Goal: Obtain resource: Download file/media

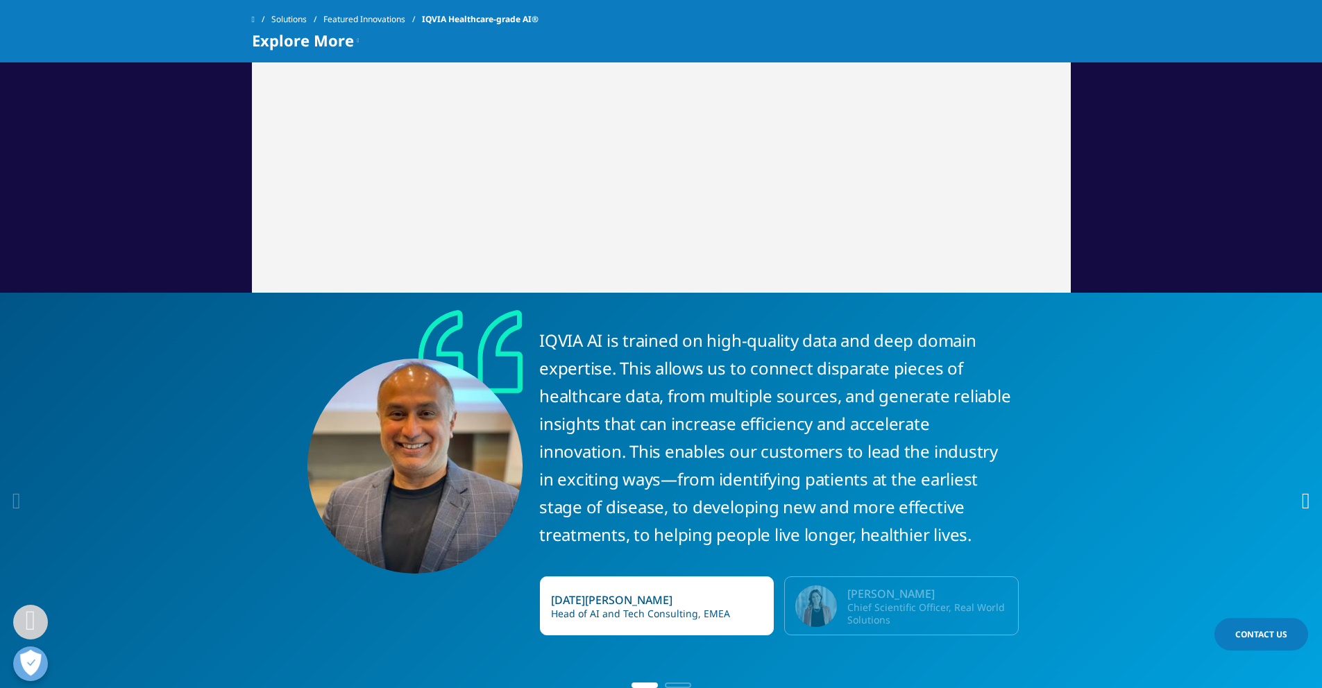
scroll to position [2668, 0]
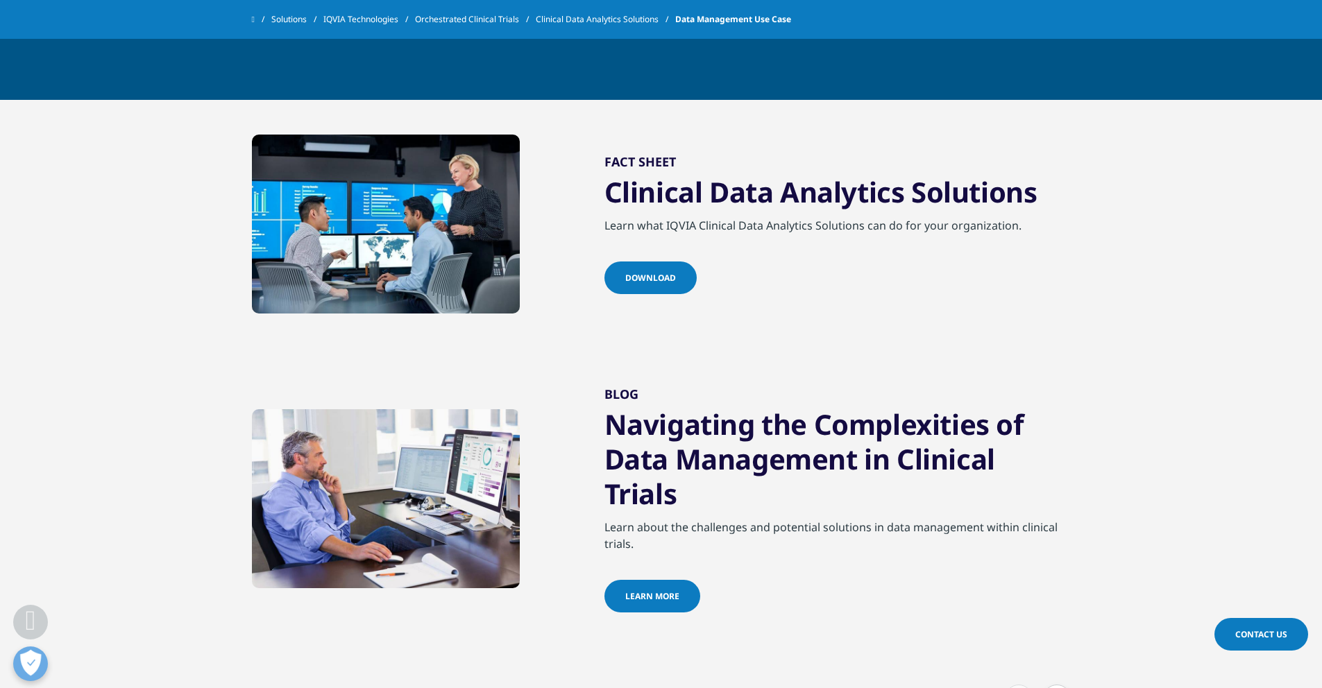
scroll to position [1560, 0]
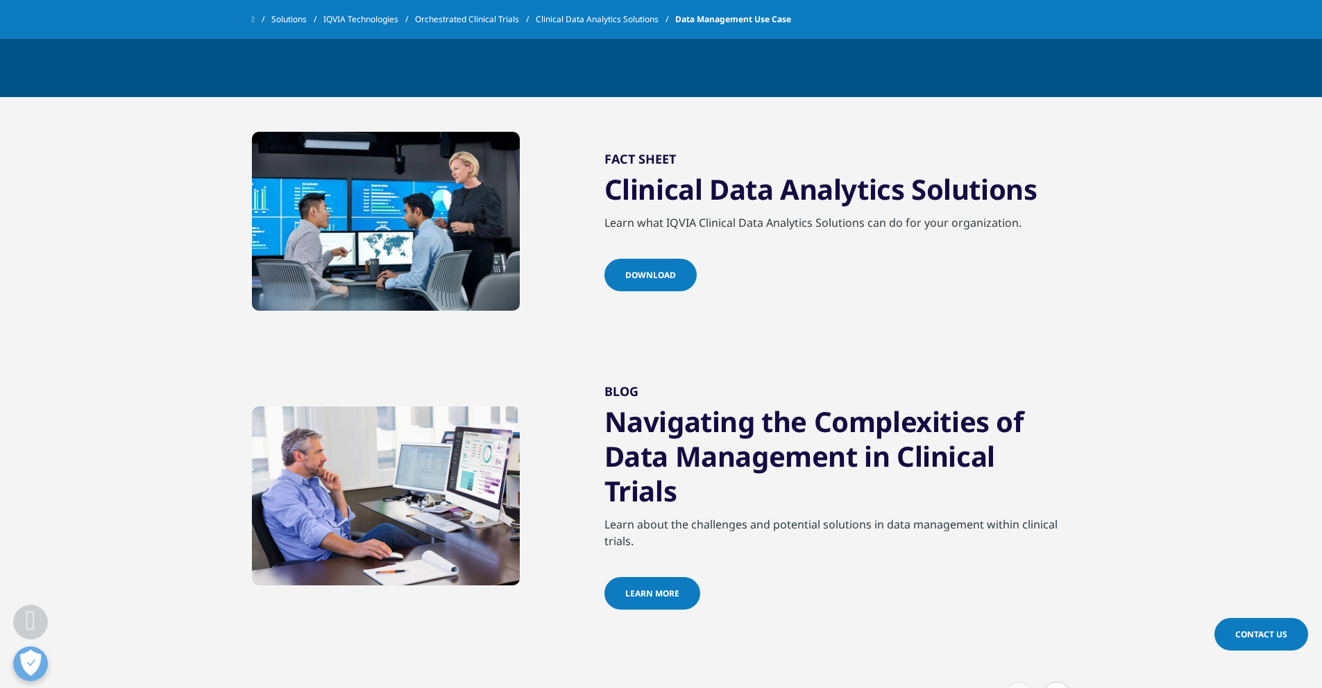
click at [636, 276] on span "DOWNLOAD" at bounding box center [650, 275] width 51 height 12
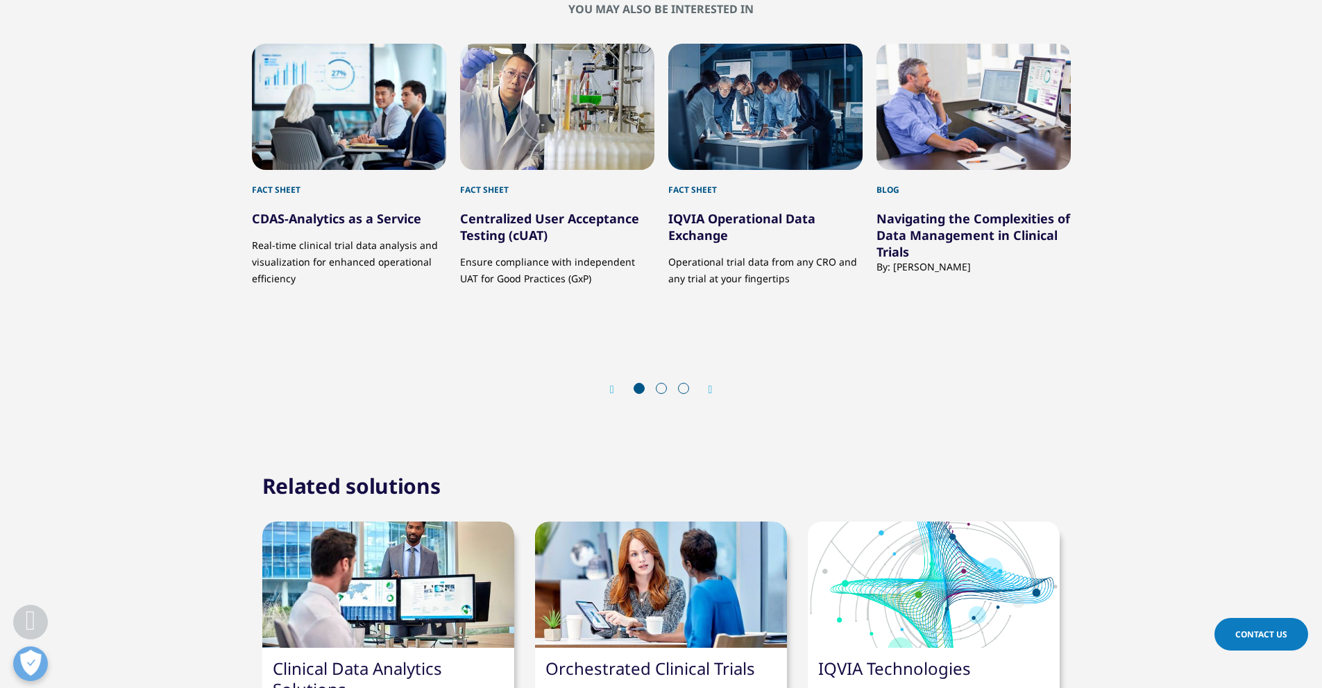
scroll to position [934, 0]
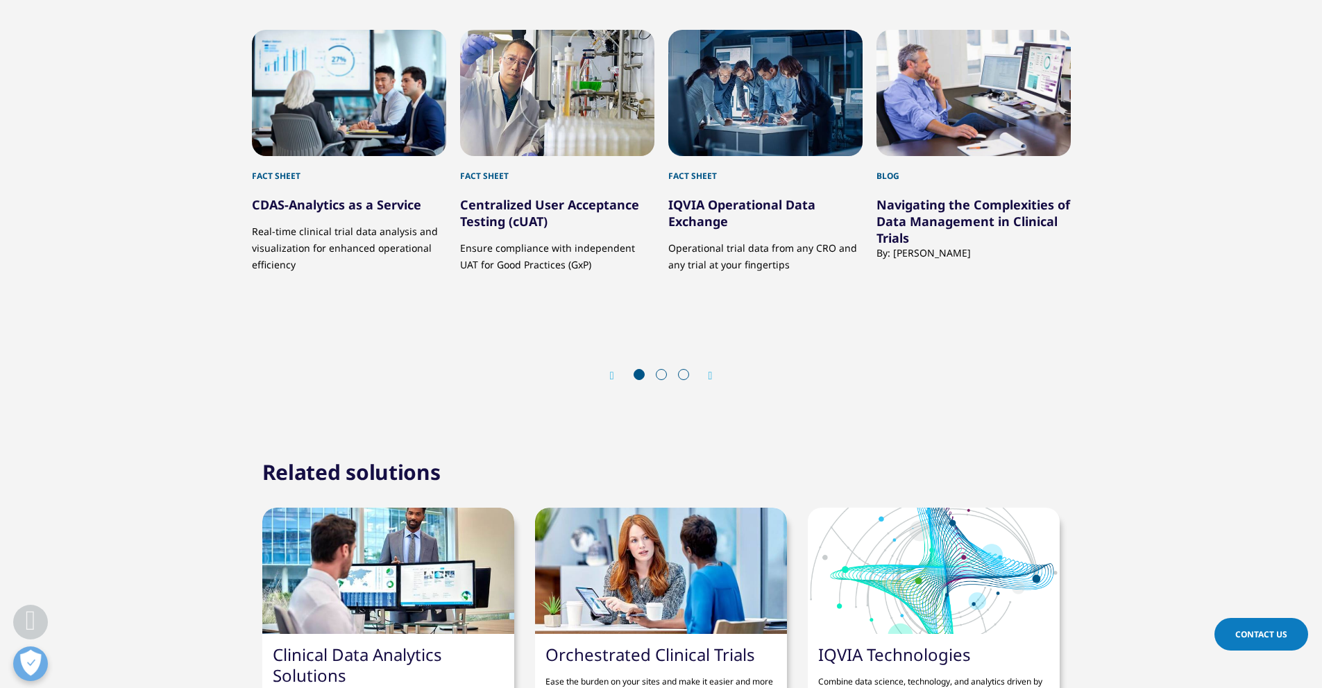
click at [711, 378] on icon "Next slide" at bounding box center [711, 376] width 4 height 11
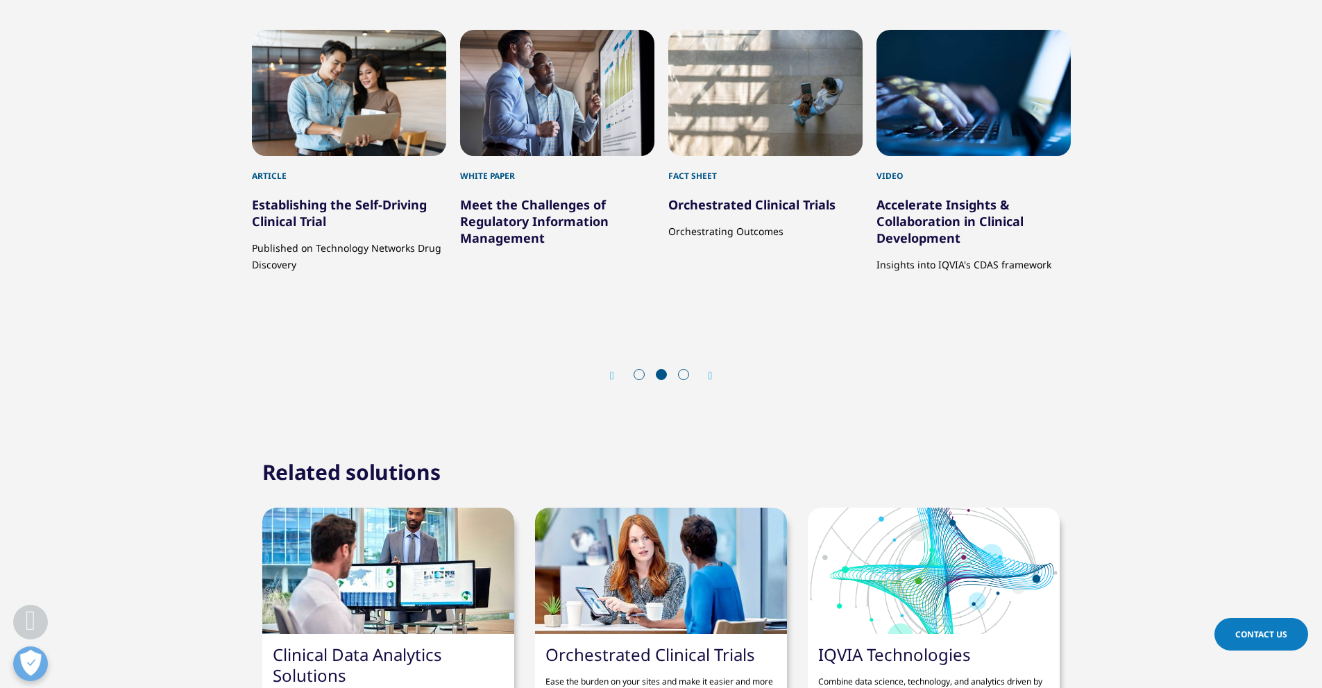
click at [711, 378] on icon "Next slide" at bounding box center [711, 376] width 4 height 11
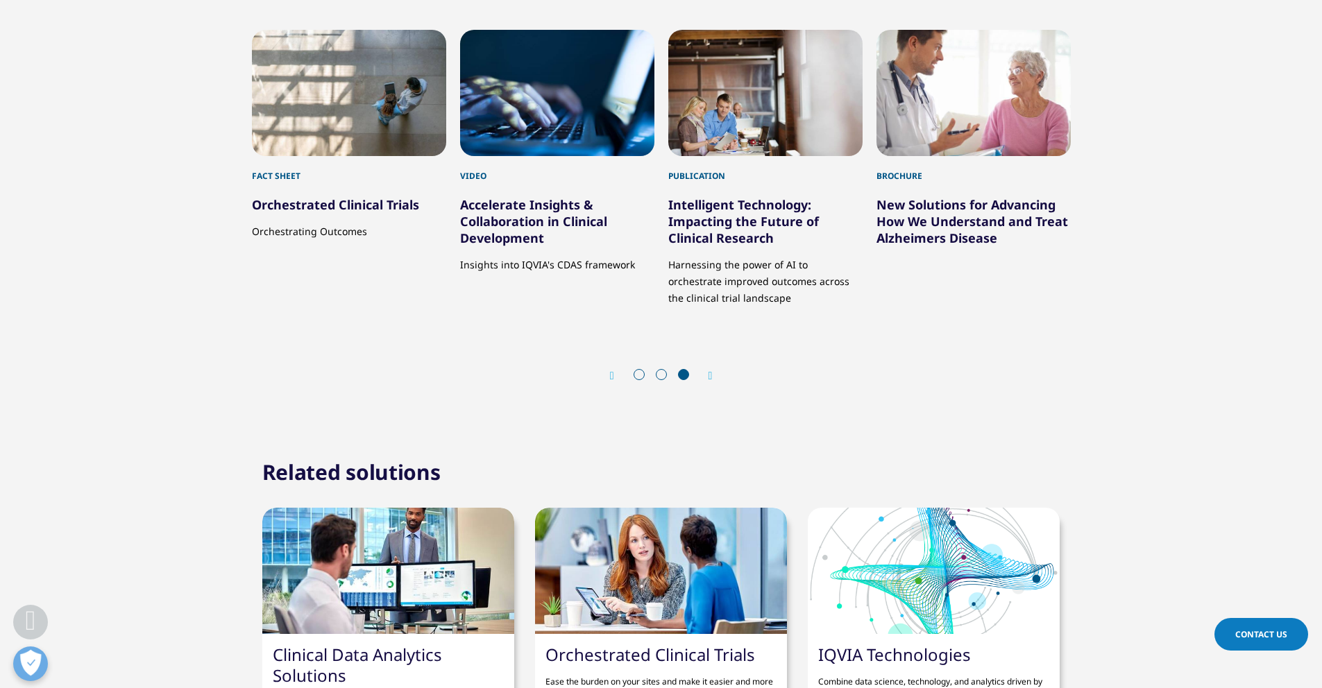
click at [711, 378] on icon "Next slide" at bounding box center [711, 376] width 4 height 11
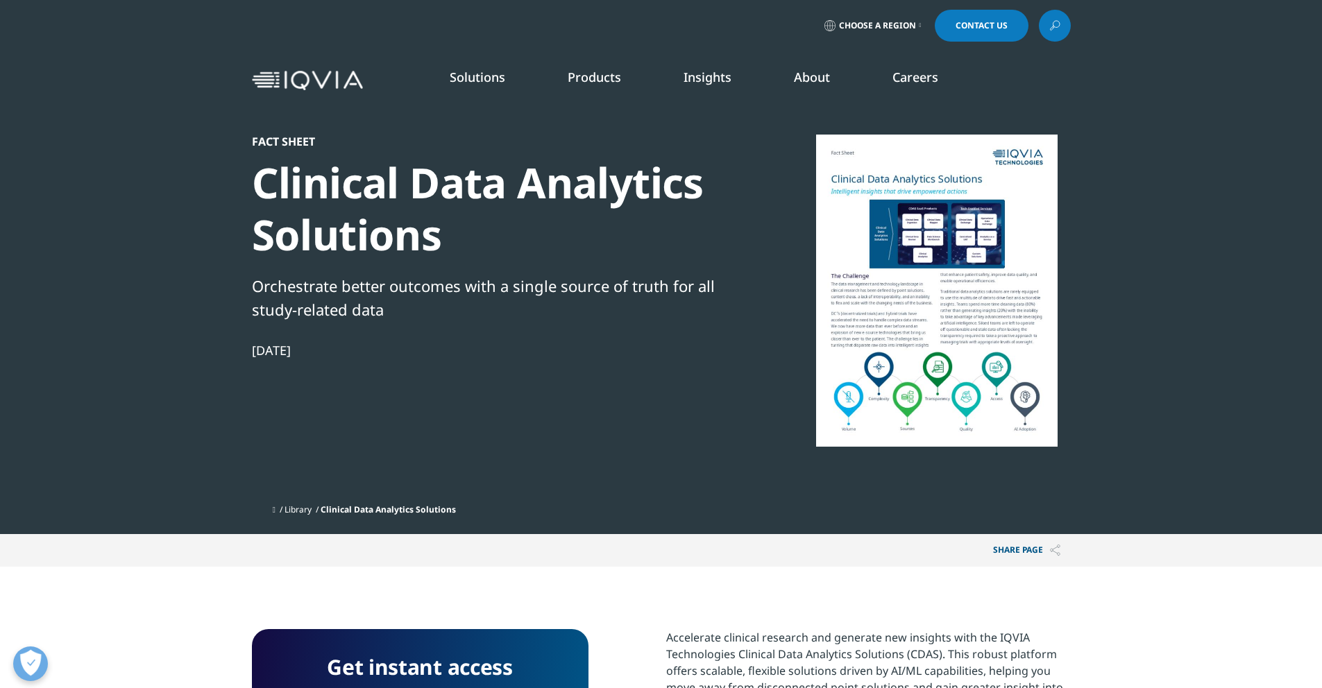
scroll to position [0, 0]
click at [1036, 274] on link "Clinical Trials" at bounding box center [1168, 269] width 307 height 15
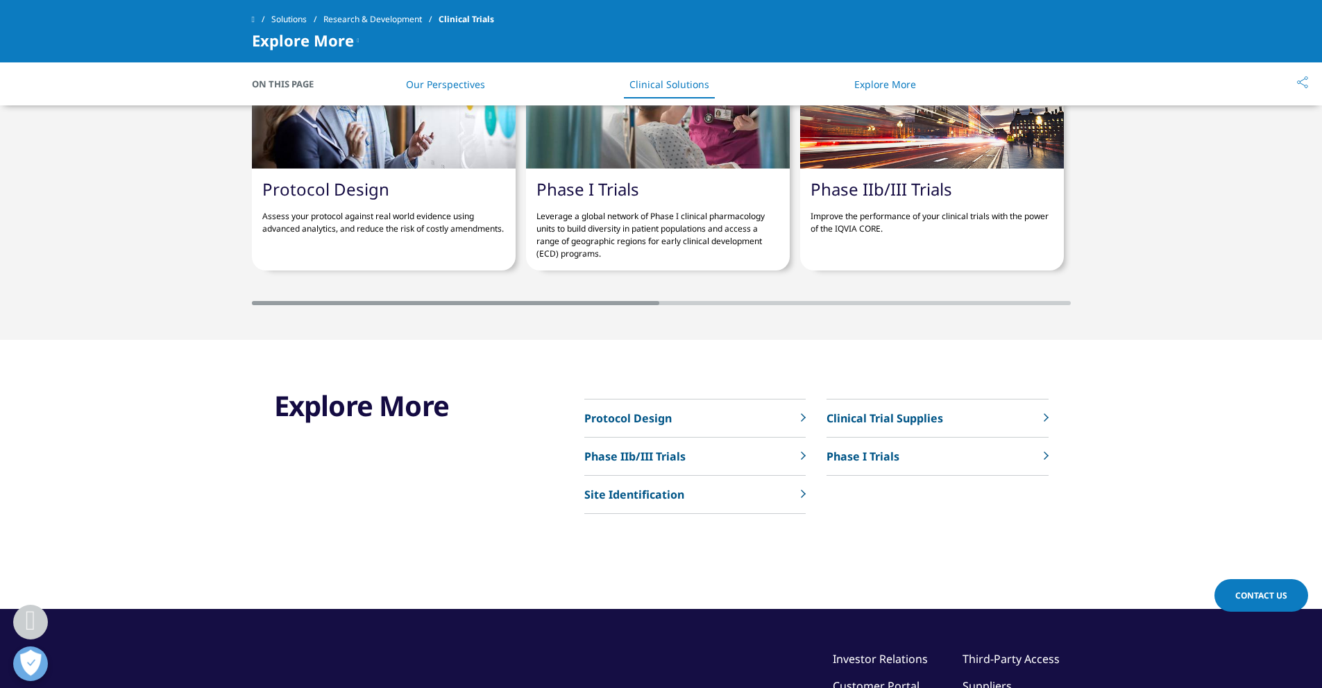
scroll to position [3081, 0]
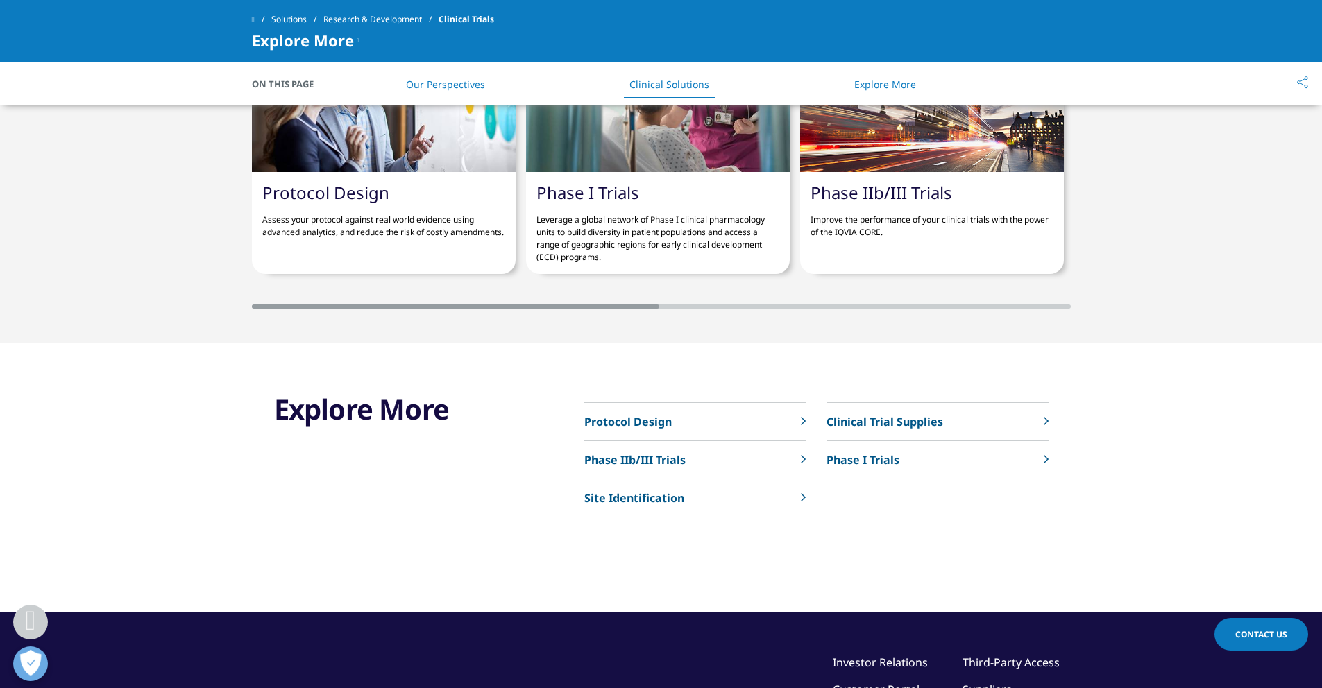
click at [863, 239] on p "Improve the performance of your clinical trials with the power of the IQVIA COR…" at bounding box center [932, 220] width 243 height 35
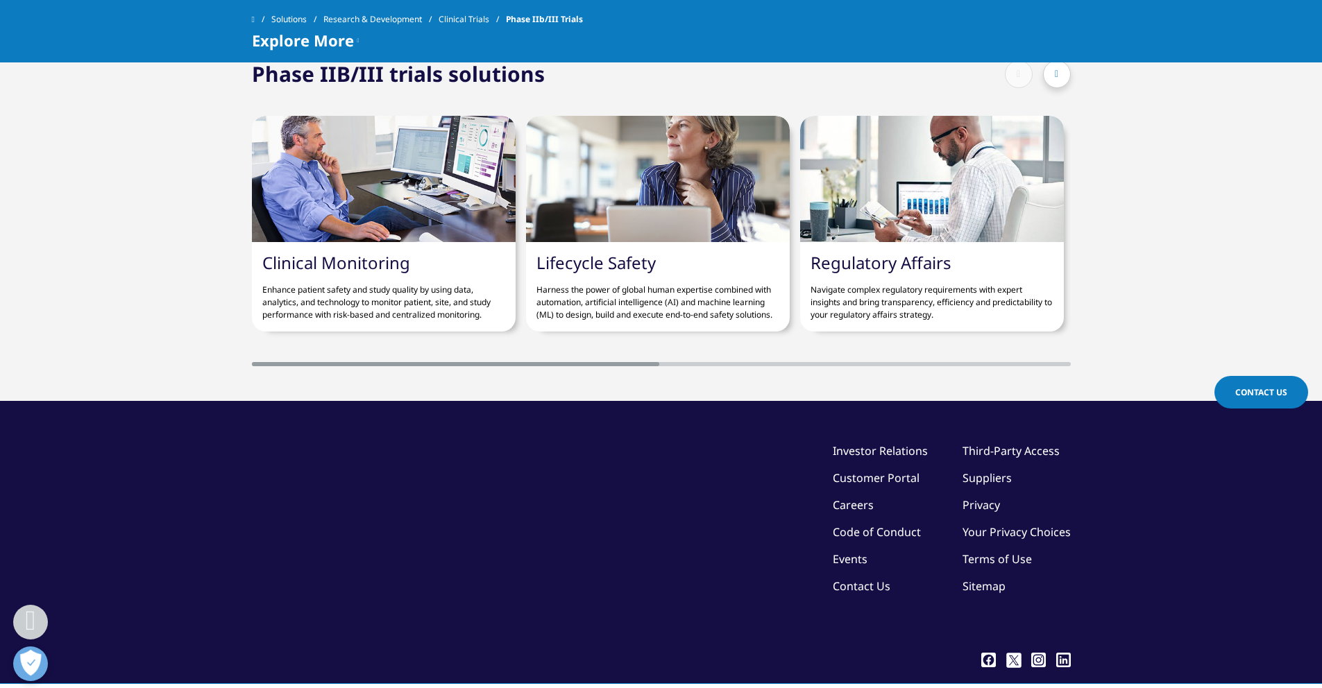
scroll to position [2422, 0]
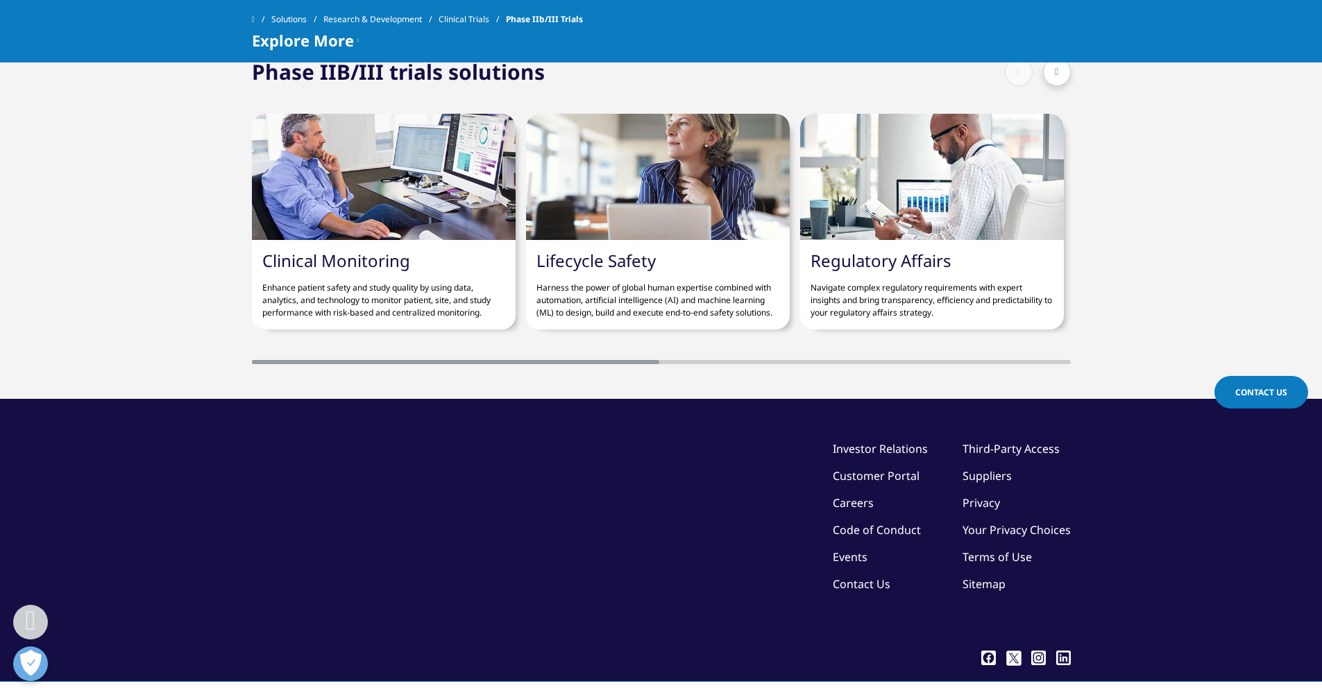
drag, startPoint x: 620, startPoint y: 378, endPoint x: 802, endPoint y: 359, distance: 182.7
click at [779, 373] on section "Phase IIB/III trials solutions Clinical Monitoring Enhance patient safety and s…" at bounding box center [661, 211] width 1322 height 376
click at [1057, 74] on icon at bounding box center [1056, 72] width 3 height 10
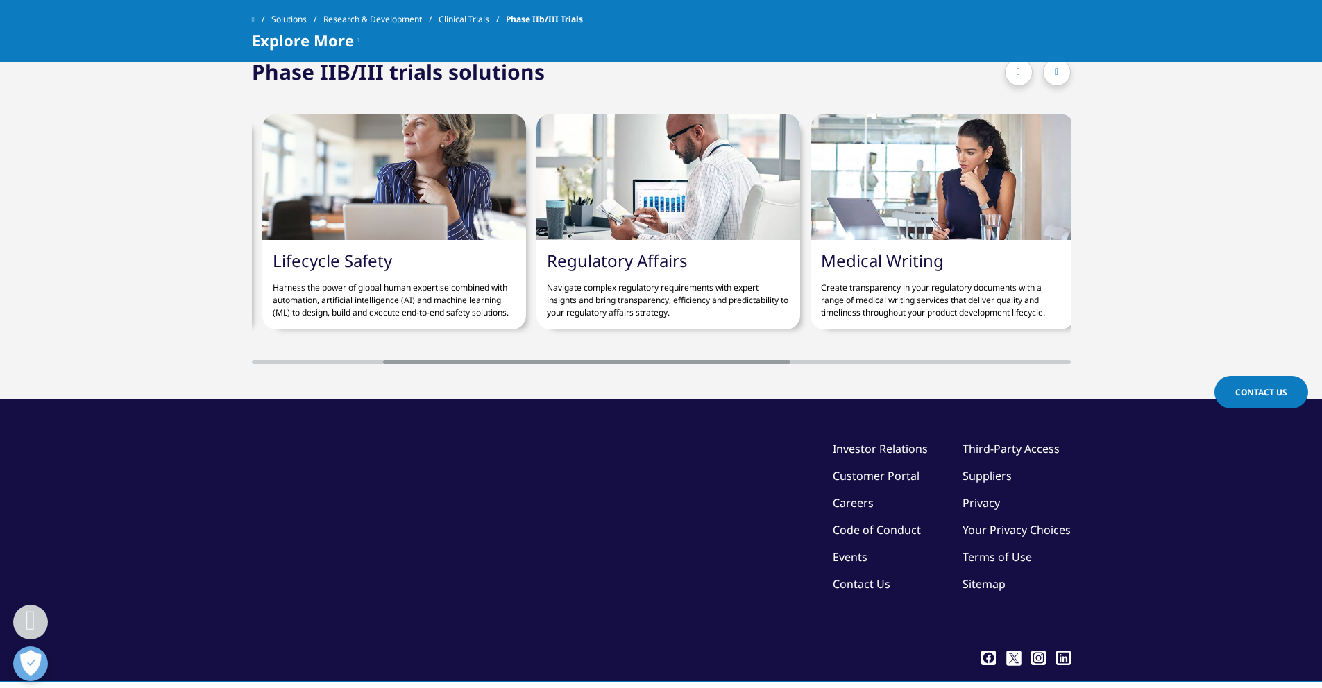
click at [1058, 76] on icon at bounding box center [1056, 72] width 3 height 10
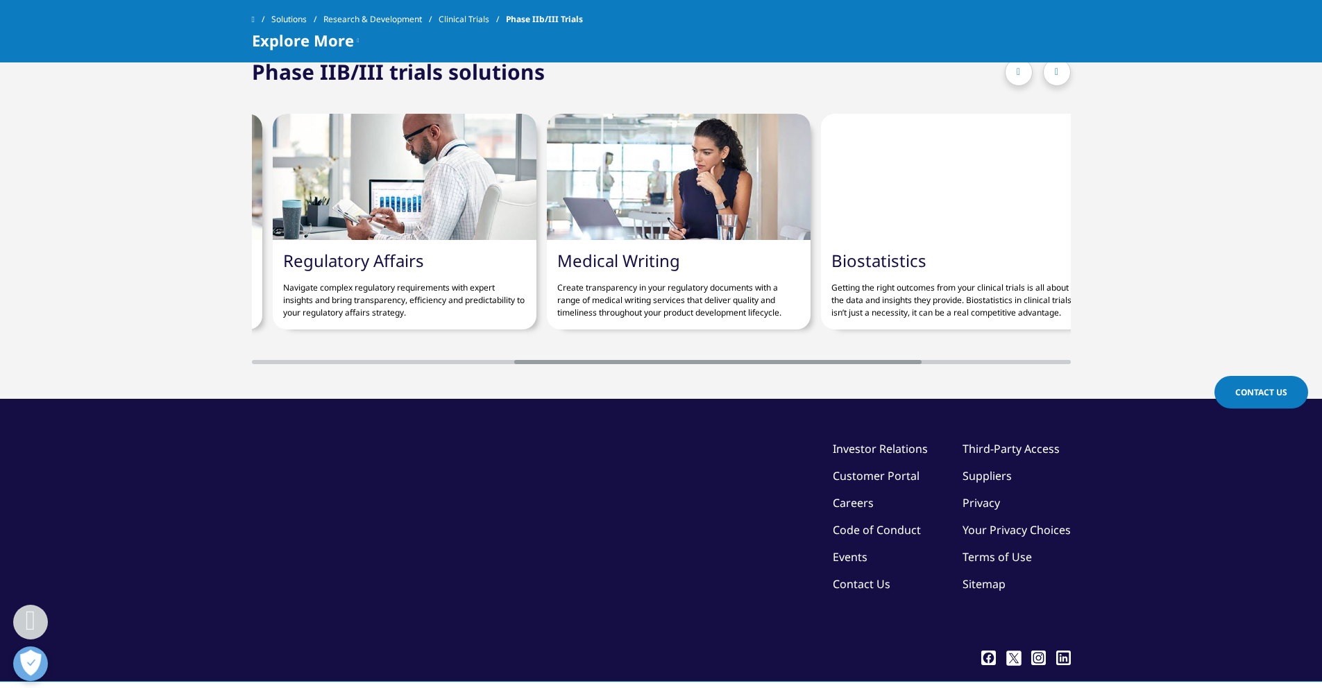
click at [1058, 76] on icon at bounding box center [1056, 72] width 3 height 10
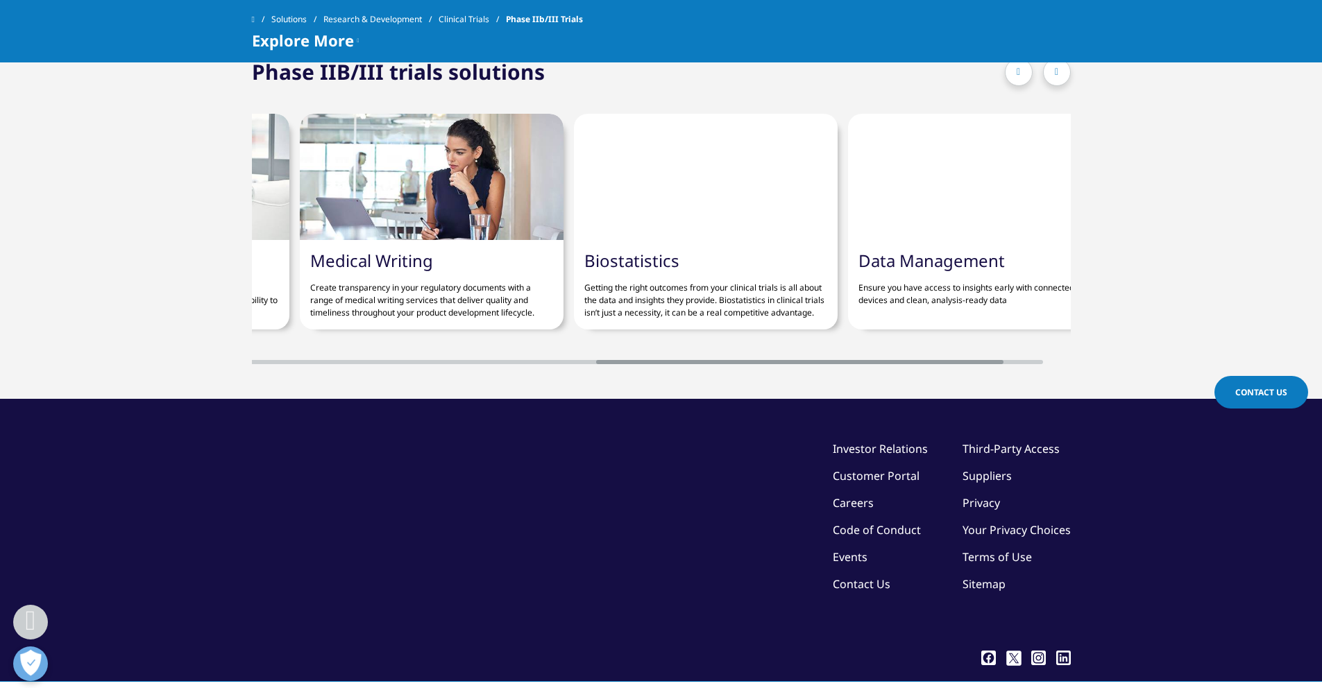
scroll to position [0, 791]
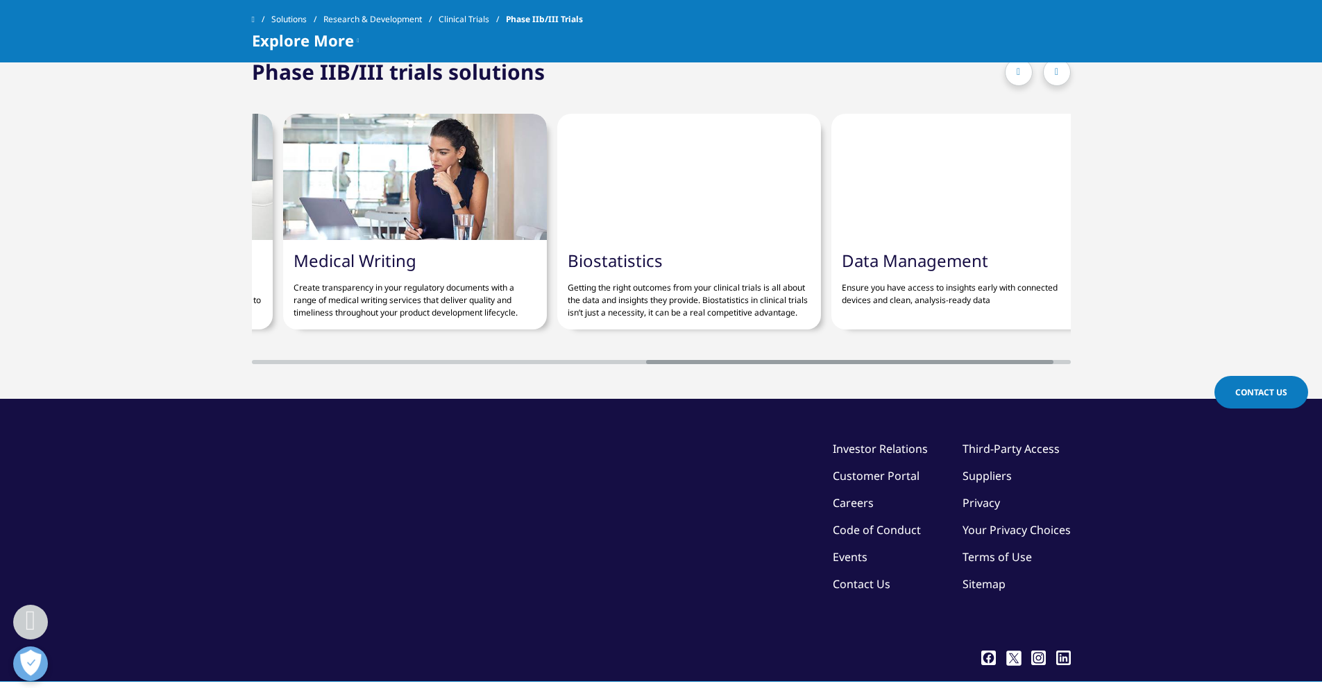
click at [911, 266] on link "Data Management" at bounding box center [915, 260] width 146 height 23
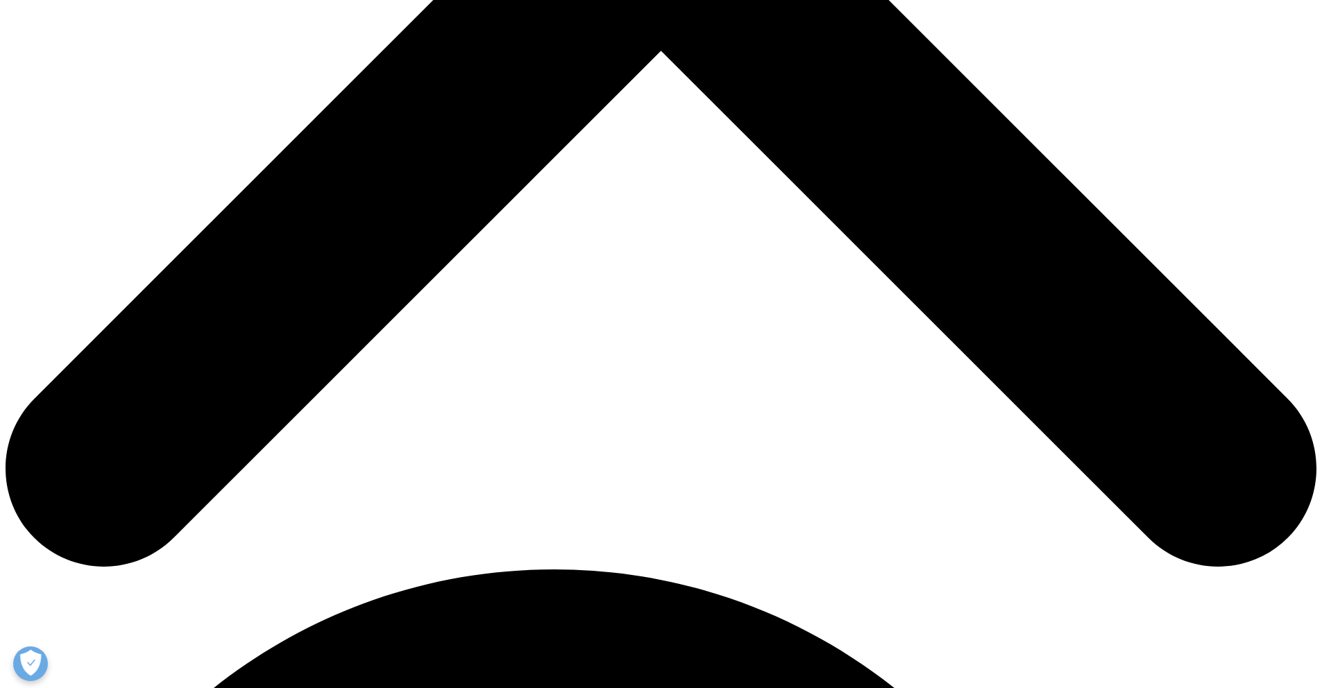
scroll to position [766, 0]
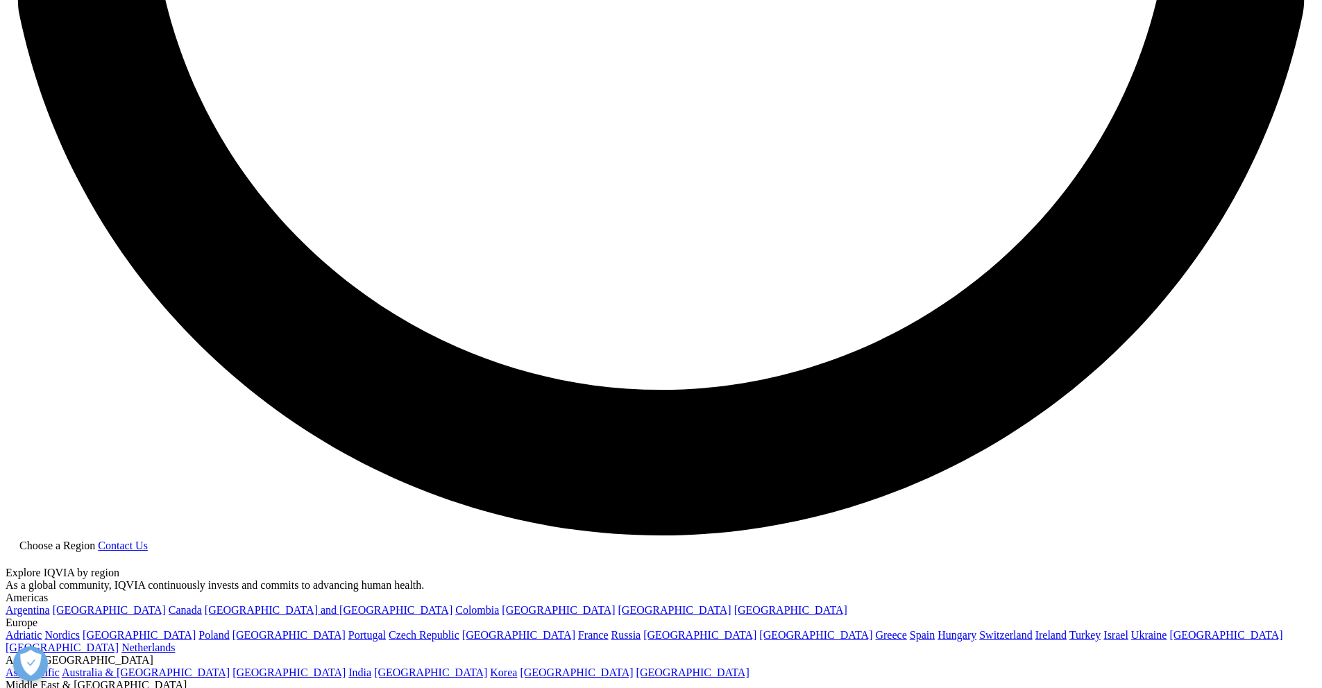
scroll to position [3461, 0]
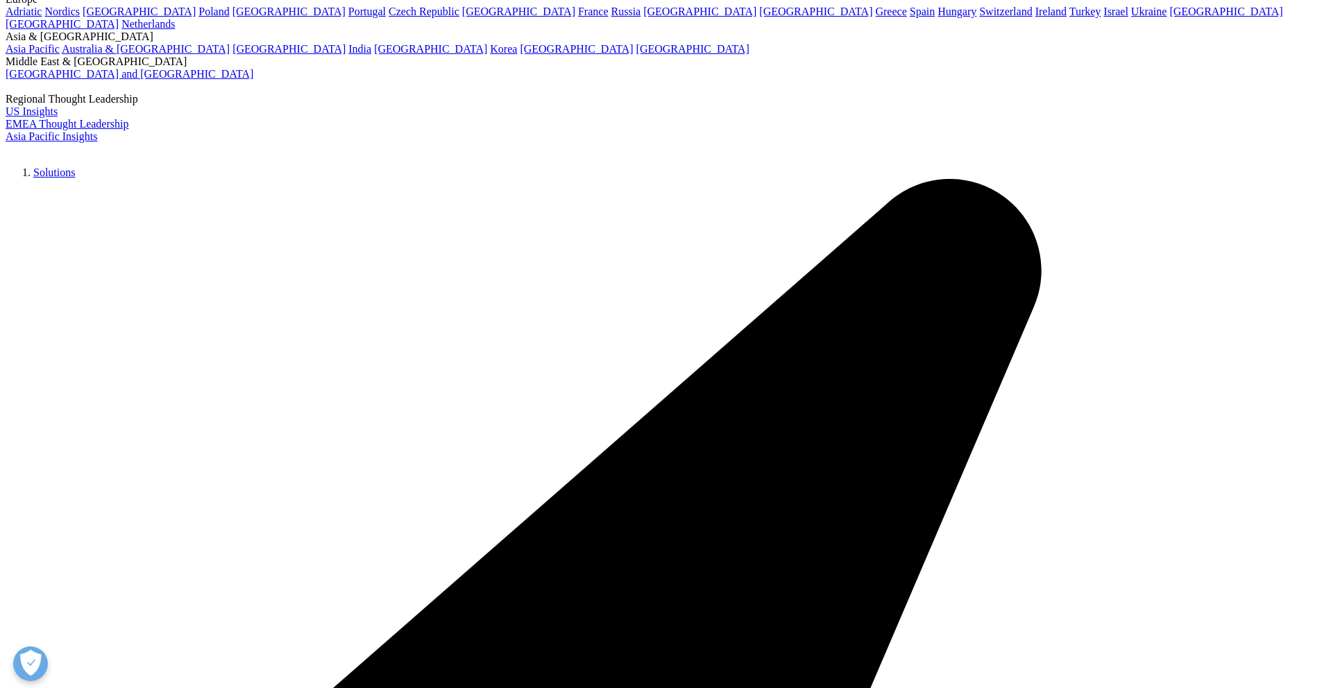
scroll to position [4162, 0]
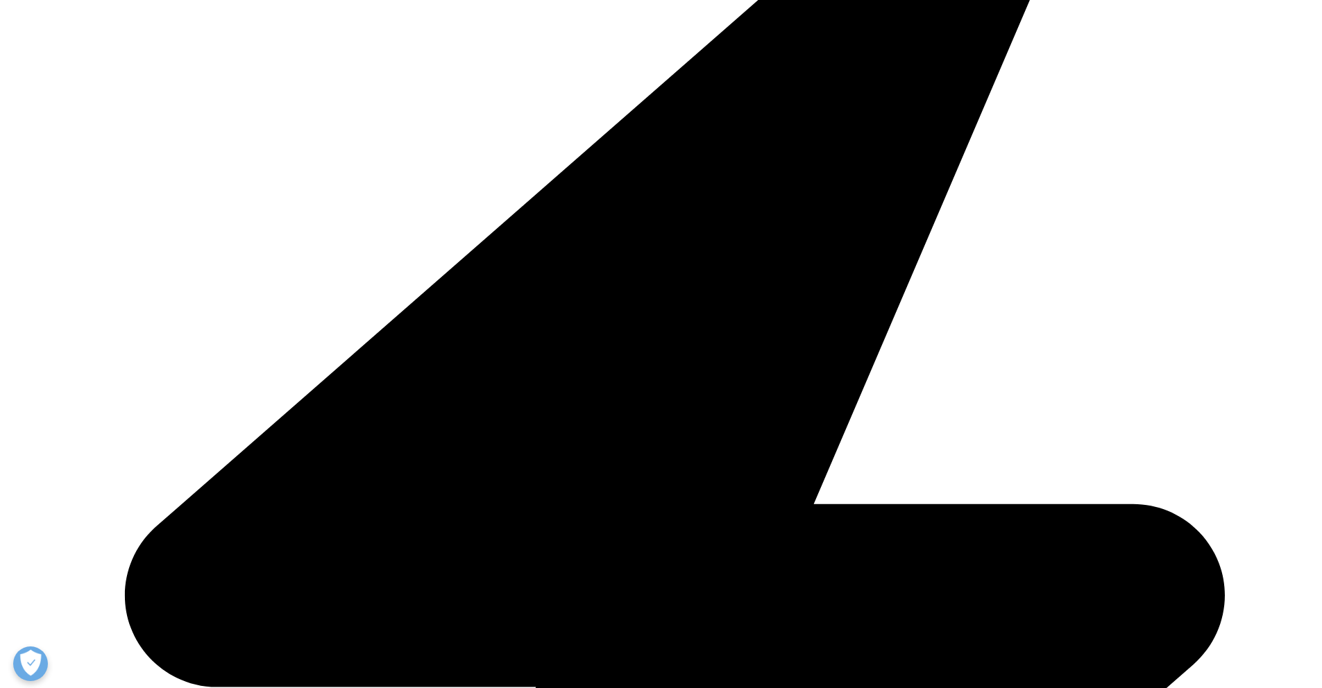
scroll to position [4349, 0]
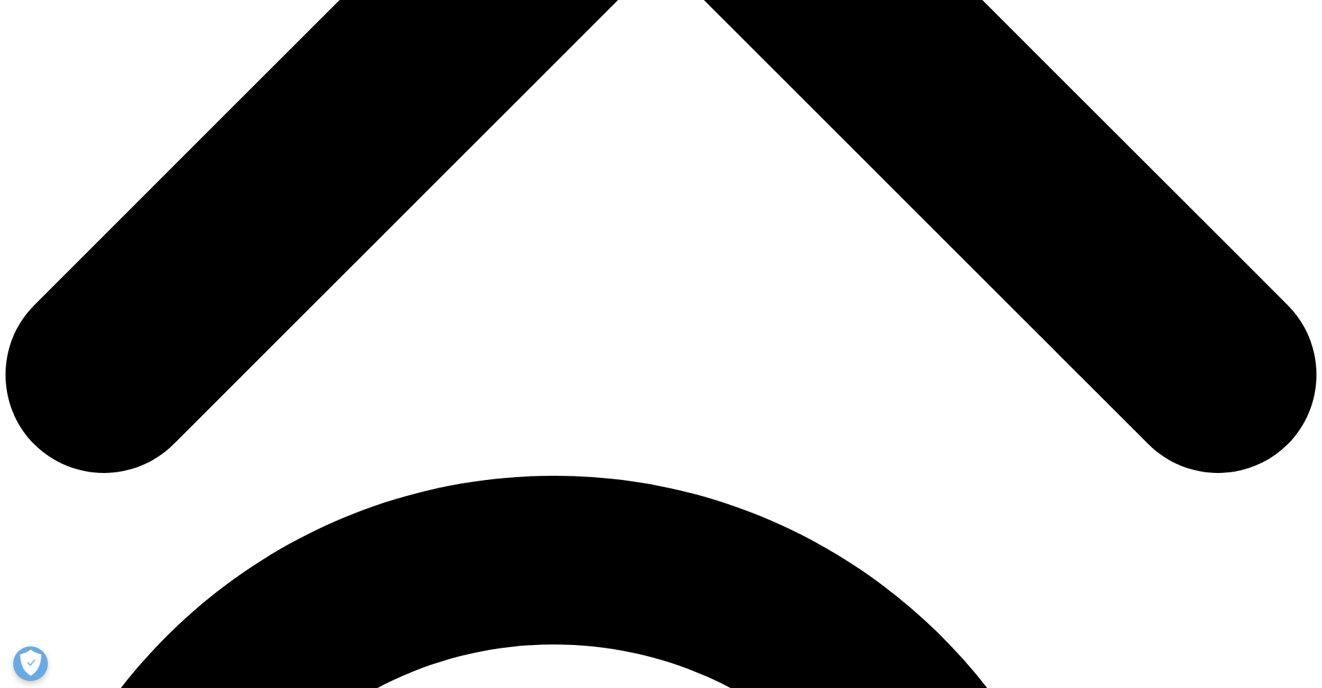
scroll to position [536, 0]
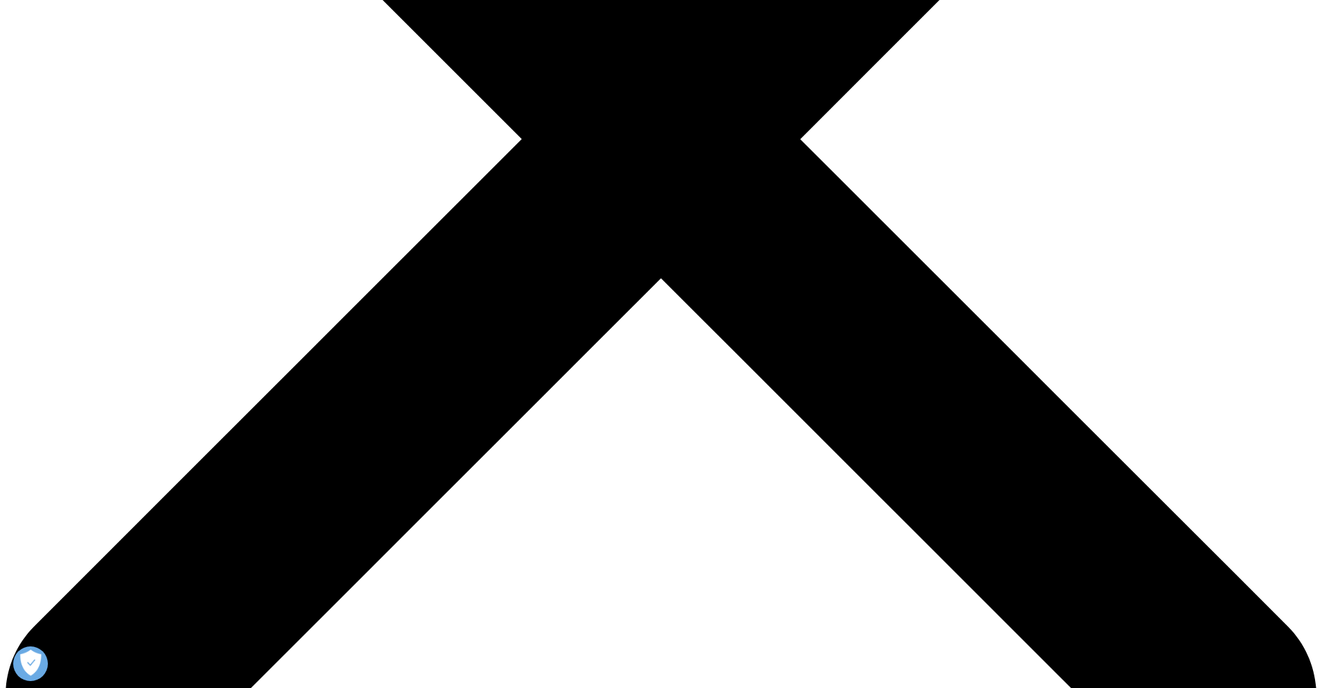
type input "[PERSON_NAME]"
type input "[PERSON_NAME][EMAIL_ADDRESS][PERSON_NAME][DOMAIN_NAME]"
select select "[GEOGRAPHIC_DATA]"
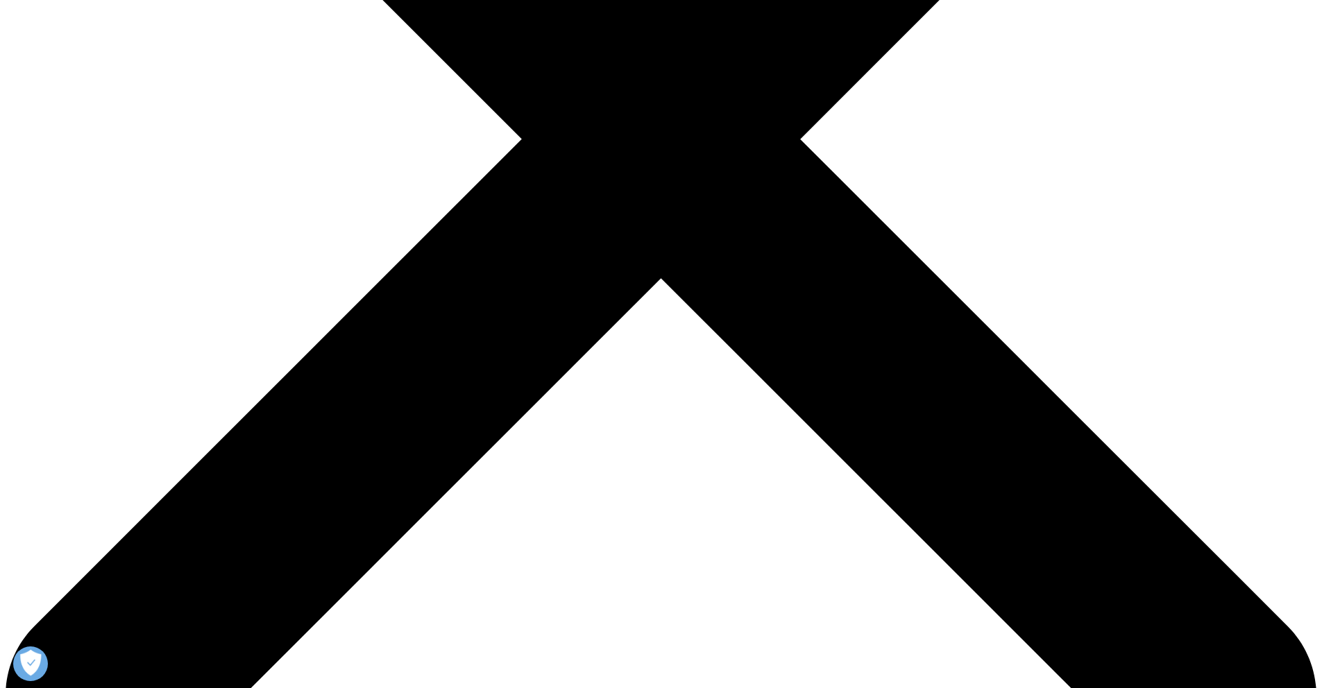
type input "Clinical Data Manager"
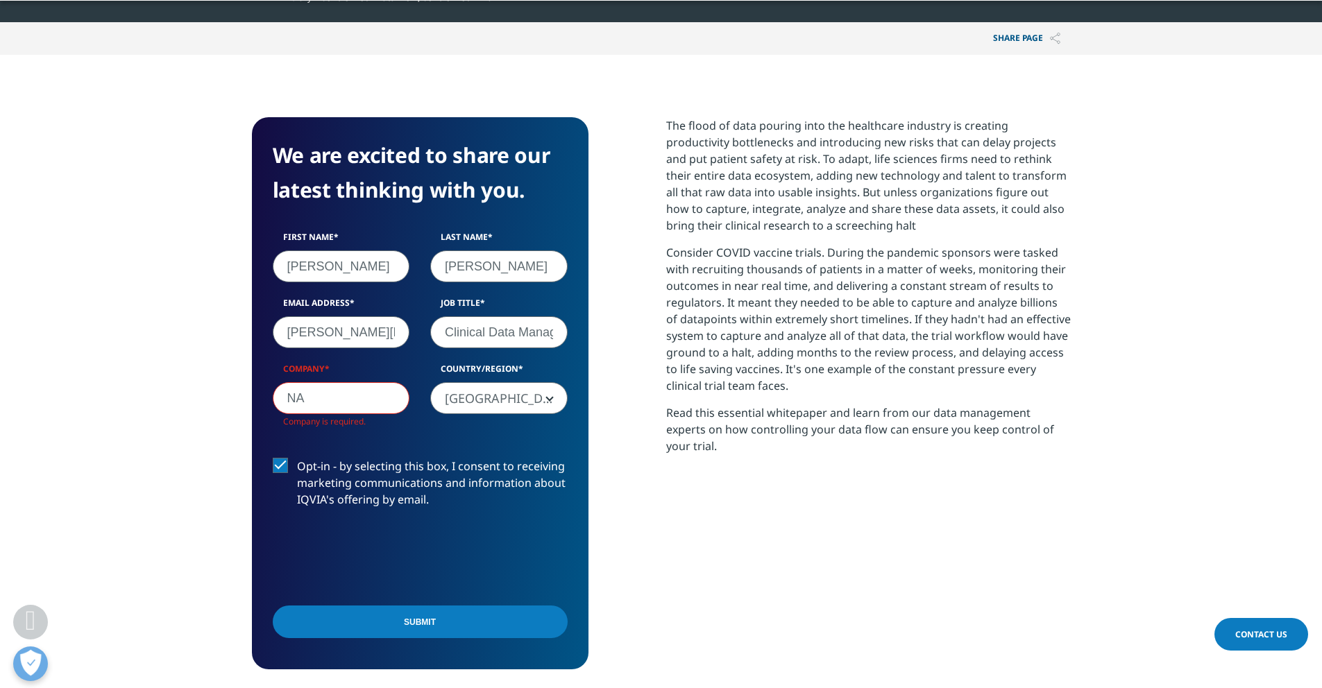
scroll to position [537, 819]
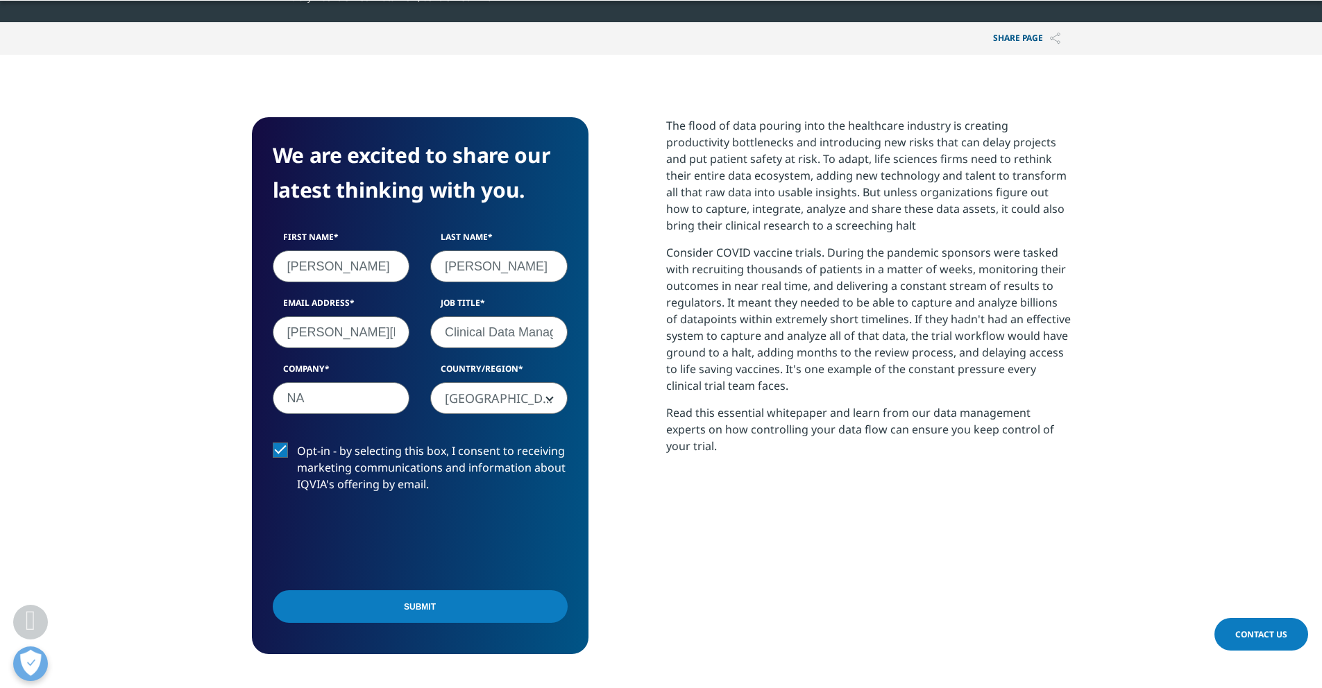
type input "NA"
click at [414, 613] on input "Submit" at bounding box center [420, 607] width 295 height 33
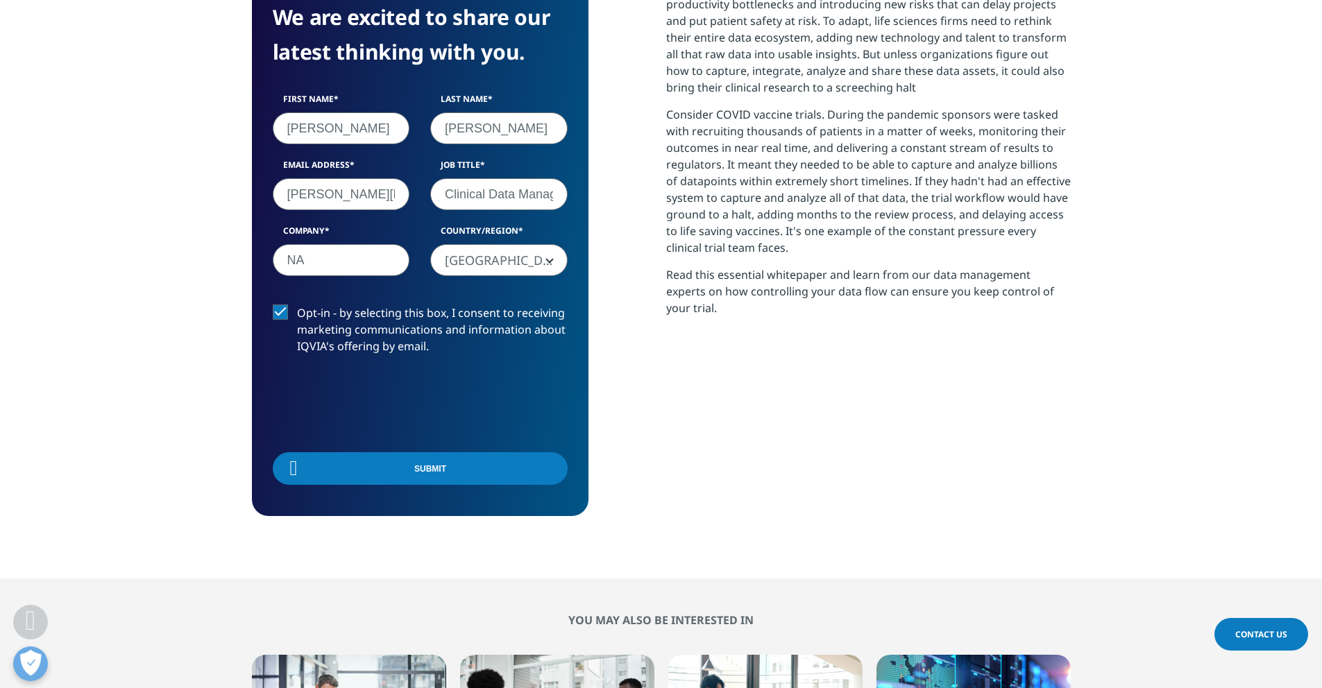
scroll to position [366, 819]
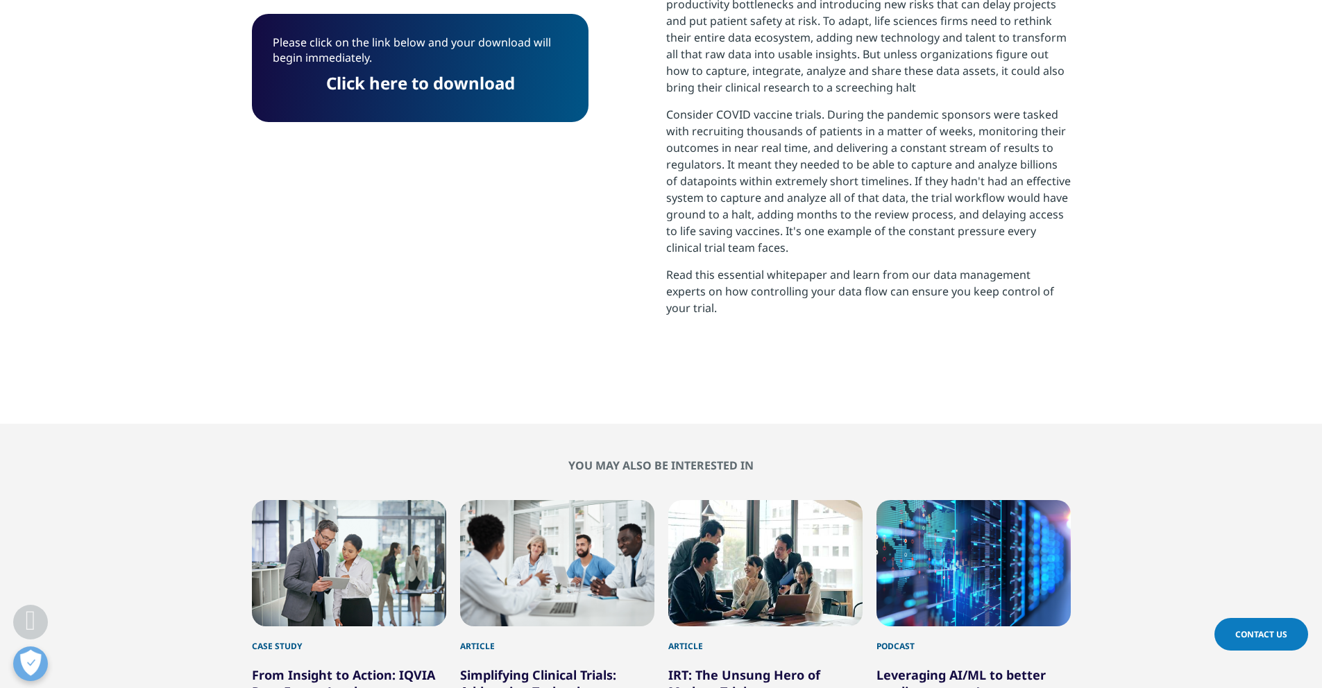
click at [400, 85] on link "Click here to download" at bounding box center [420, 82] width 189 height 23
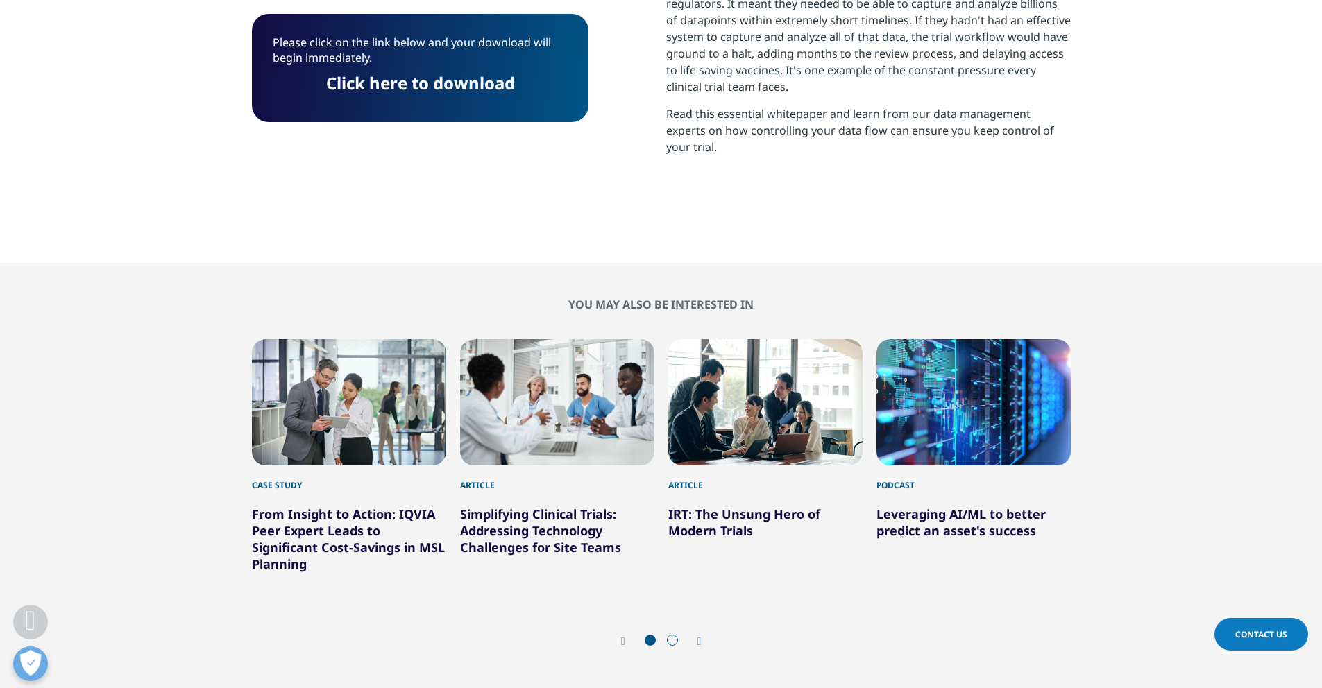
scroll to position [865, 0]
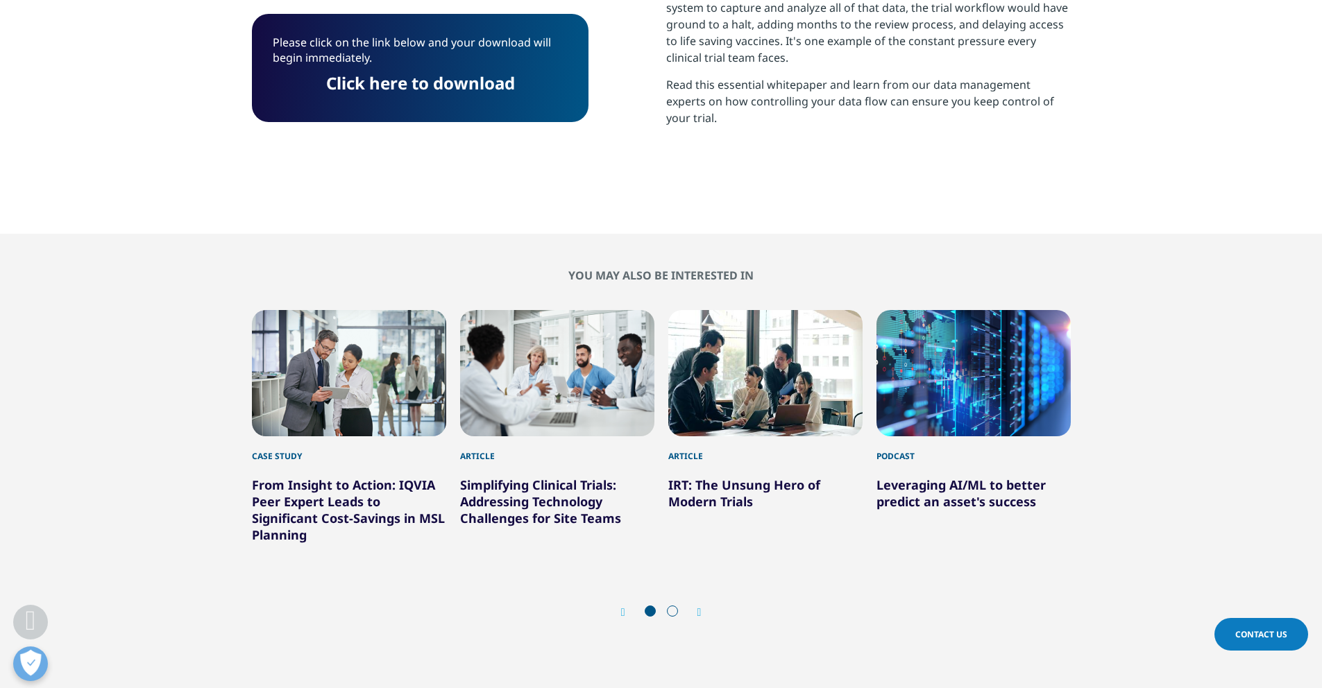
click at [699, 607] on icon "Next slide" at bounding box center [699, 612] width 4 height 11
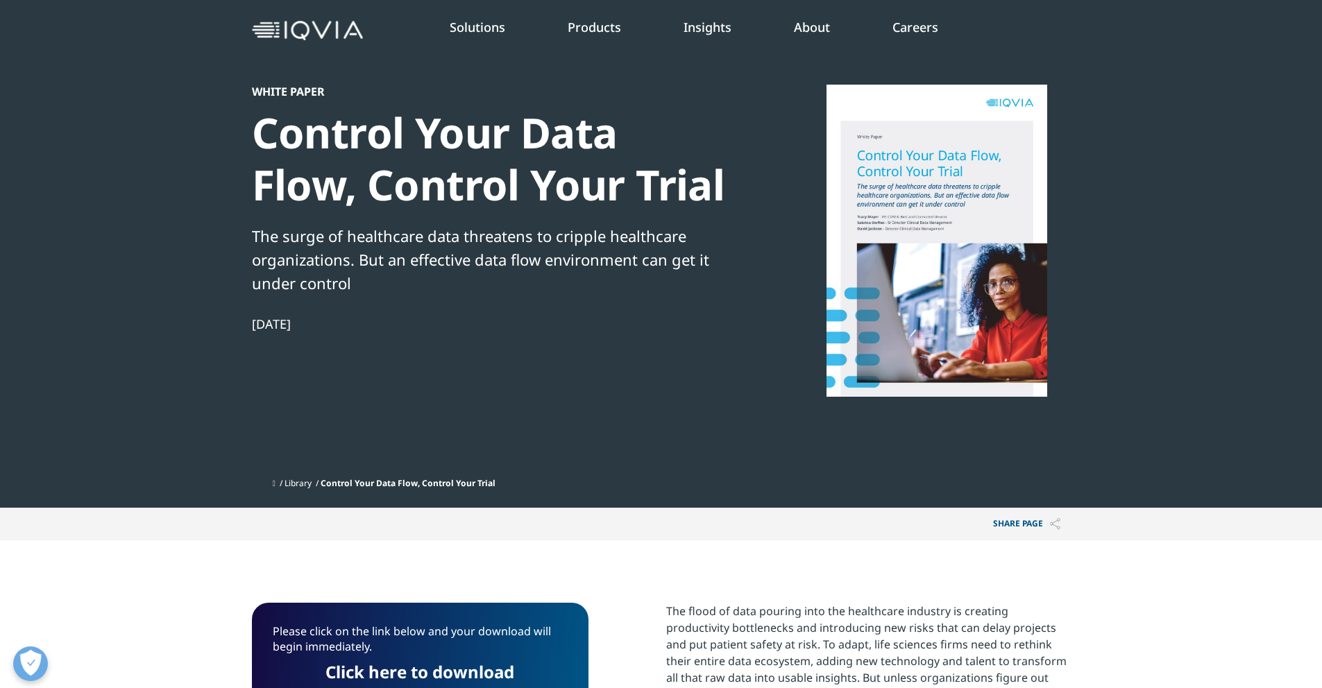
scroll to position [0, 0]
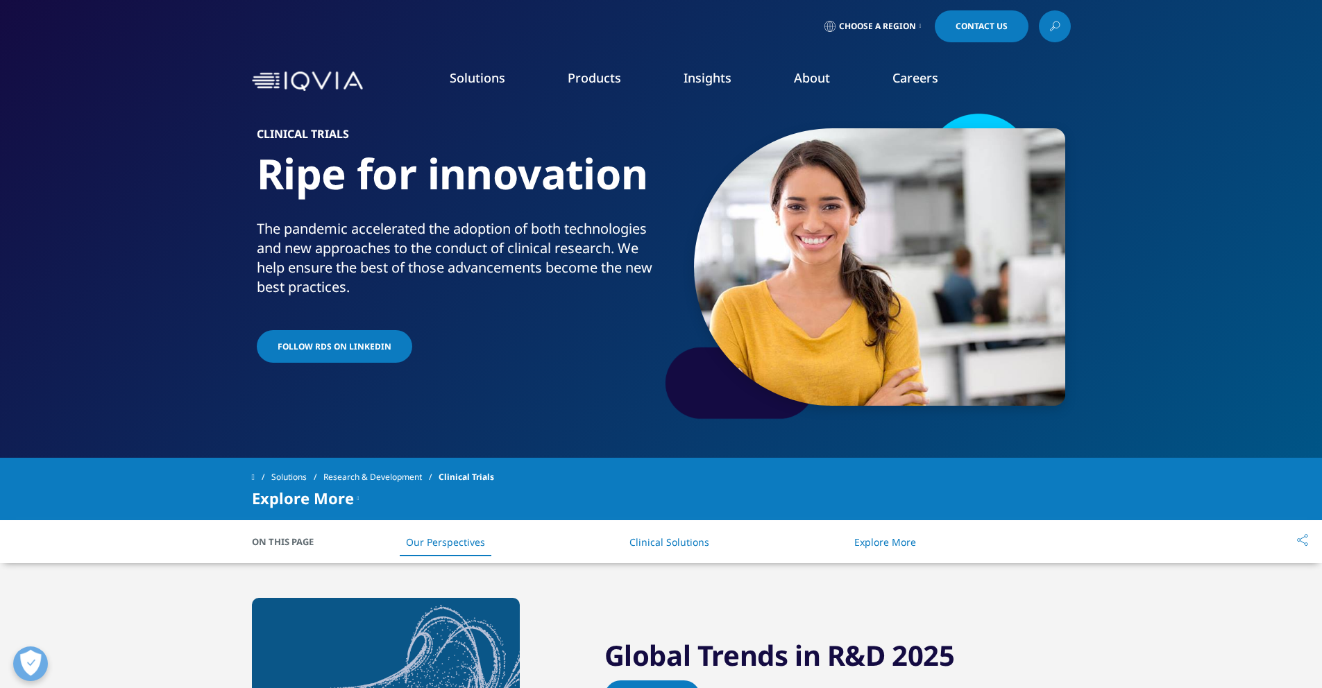
click at [465, 85] on link "Solutions" at bounding box center [478, 77] width 56 height 17
click at [158, 226] on link "Research & Development" at bounding box center [139, 224] width 133 height 15
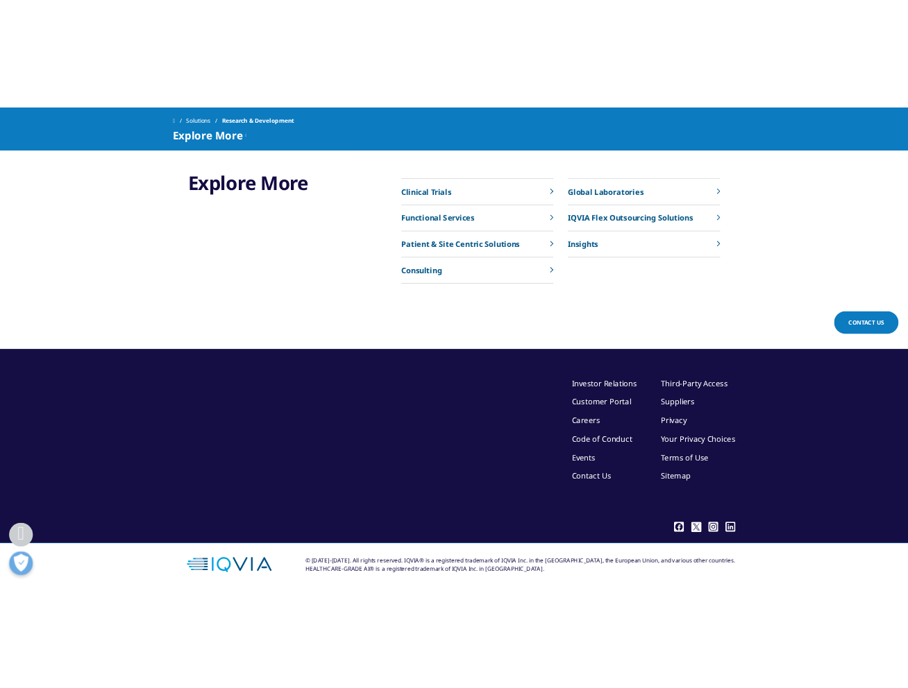
scroll to position [4974, 0]
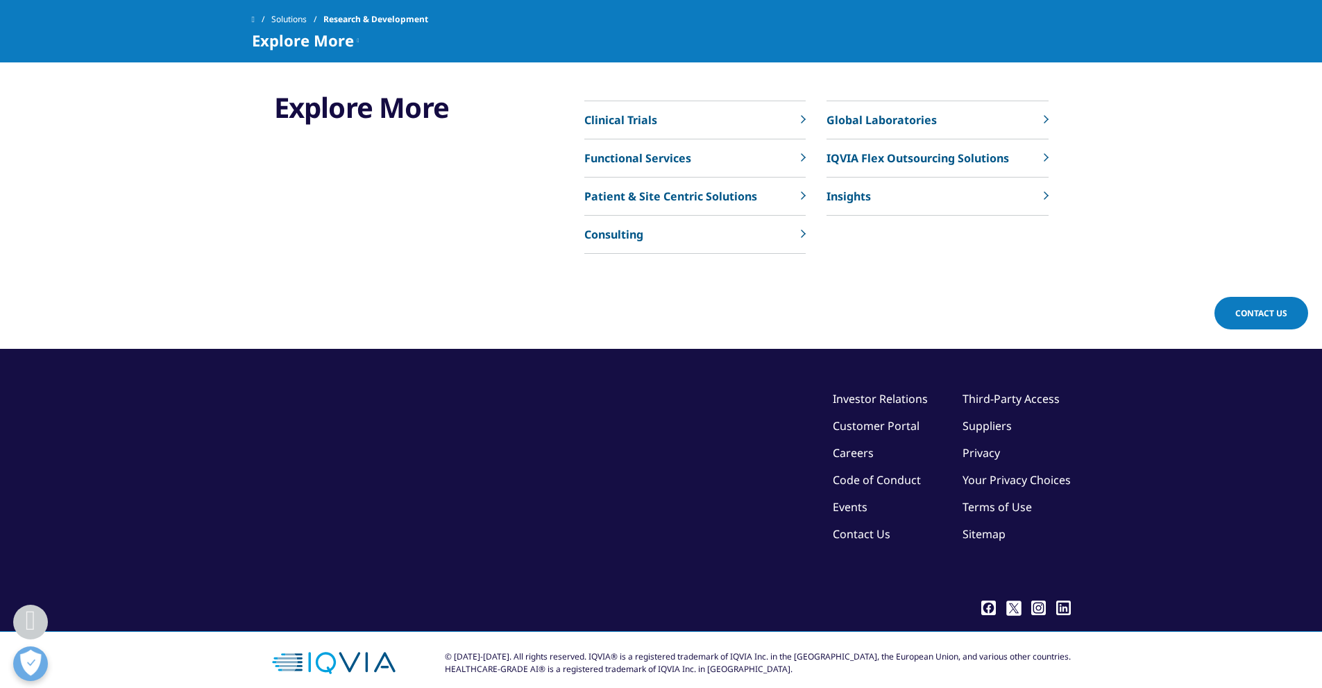
drag, startPoint x: 325, startPoint y: 103, endPoint x: 366, endPoint y: 103, distance: 40.3
click at [341, 103] on div "Explore More Clinical Trials Functional Services" at bounding box center [661, 195] width 819 height 307
click at [373, 105] on h3 "Explore More" at bounding box center [390, 107] width 232 height 35
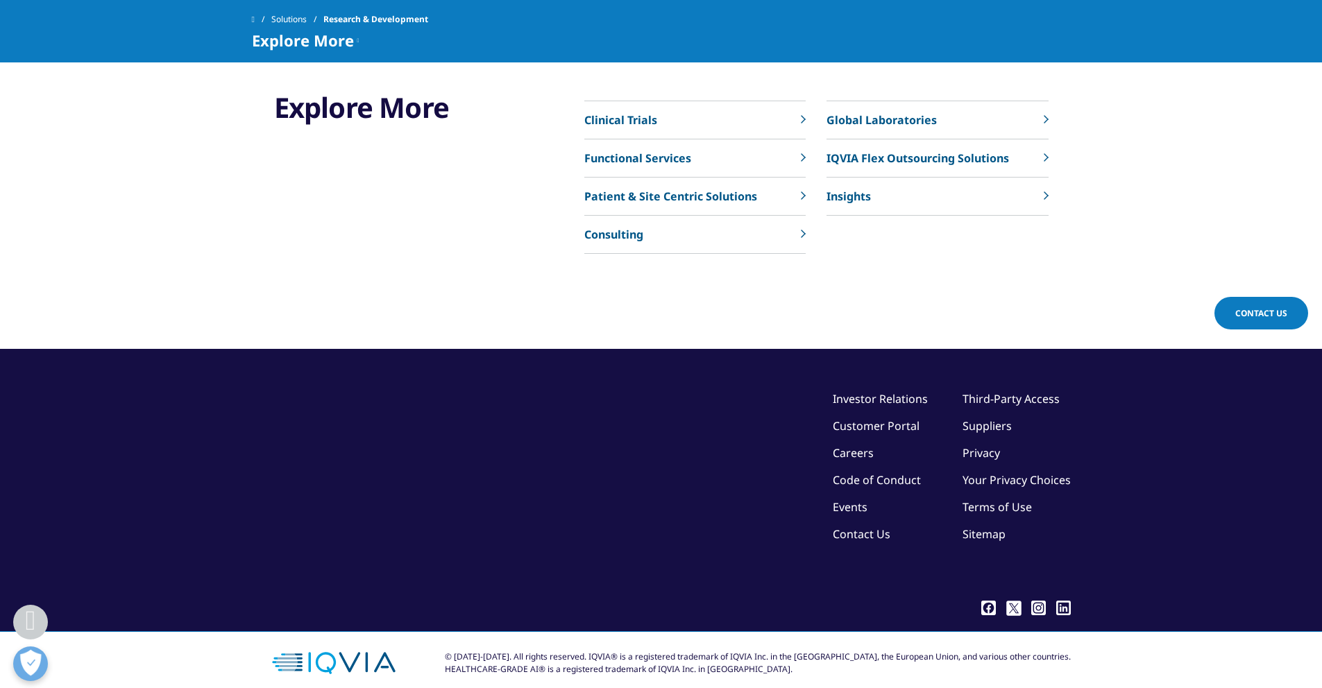
click at [426, 90] on h3 "Explore More" at bounding box center [390, 107] width 232 height 35
click at [421, 90] on h3 "Explore More" at bounding box center [390, 107] width 232 height 35
click at [268, 62] on div "Solutions Research & Development Explore More Clinical Trials Functional Servic…" at bounding box center [661, 31] width 1322 height 62
